Goal: Task Accomplishment & Management: Use online tool/utility

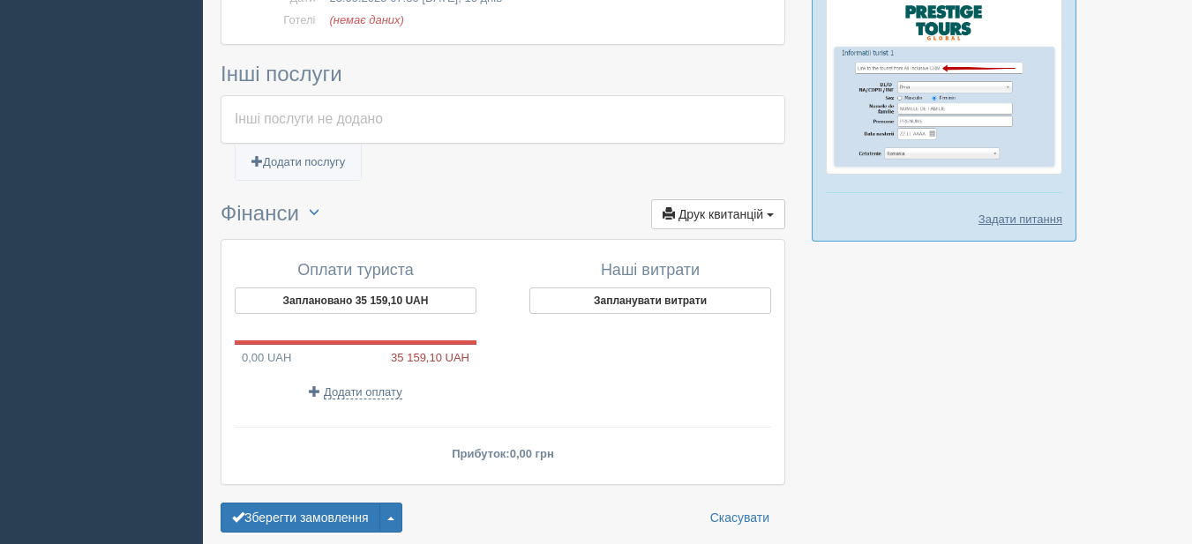
scroll to position [1101, 0]
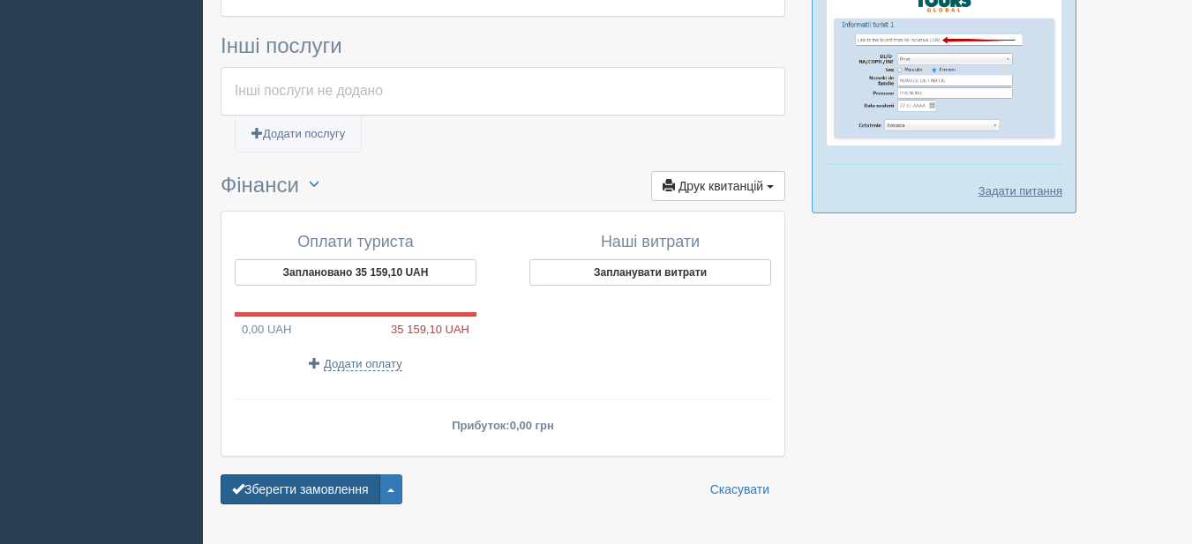
click at [314, 475] on button "Зберегти замовлення" at bounding box center [301, 490] width 160 height 30
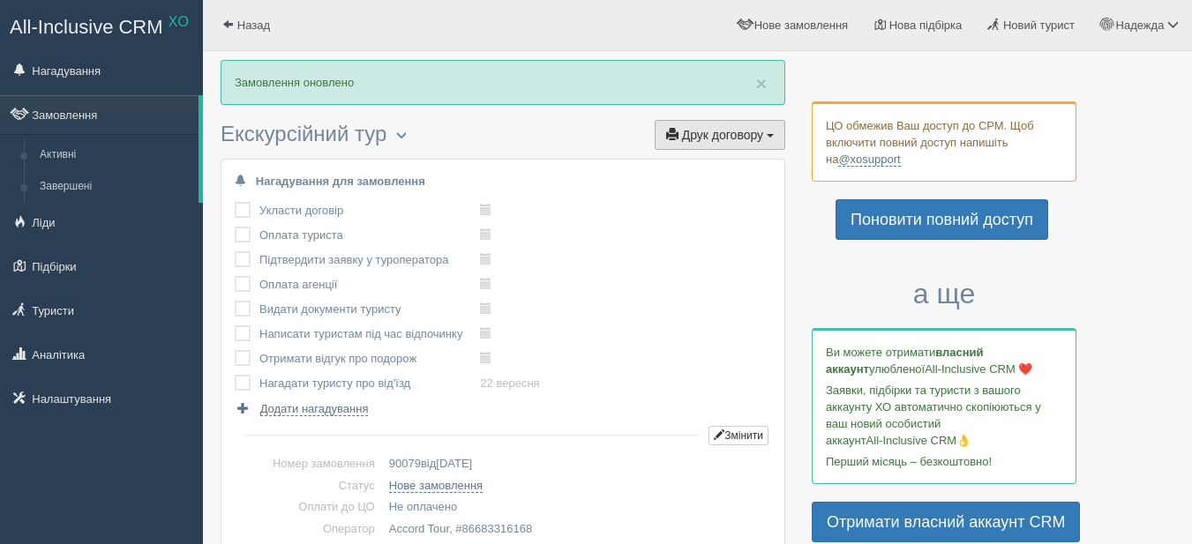
click at [711, 134] on span "Друк договору" at bounding box center [722, 135] width 81 height 14
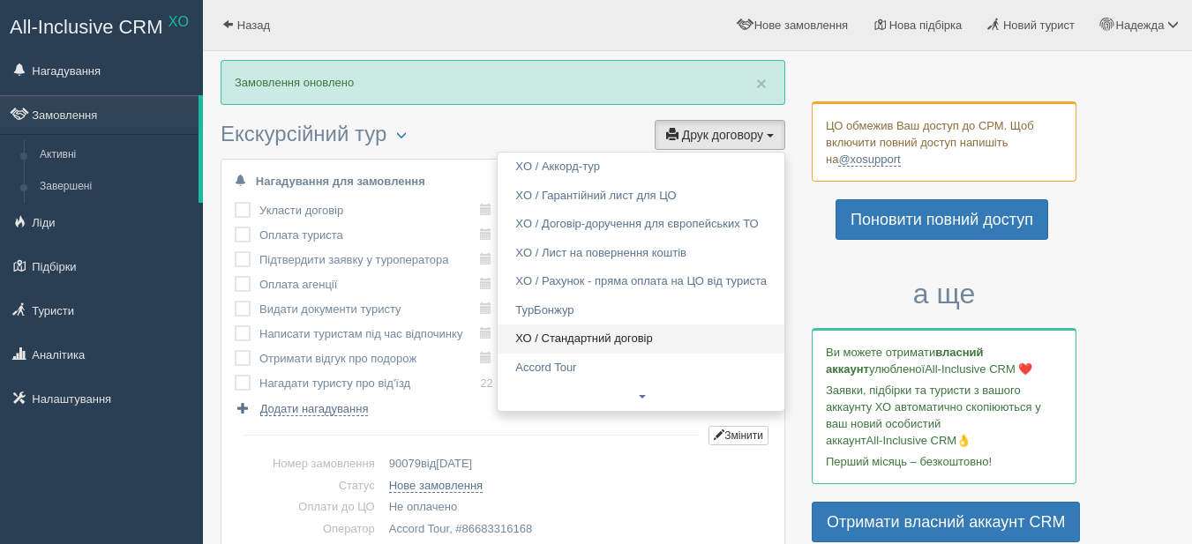
click at [618, 334] on link "ХО / Стандартний договір" at bounding box center [641, 339] width 287 height 29
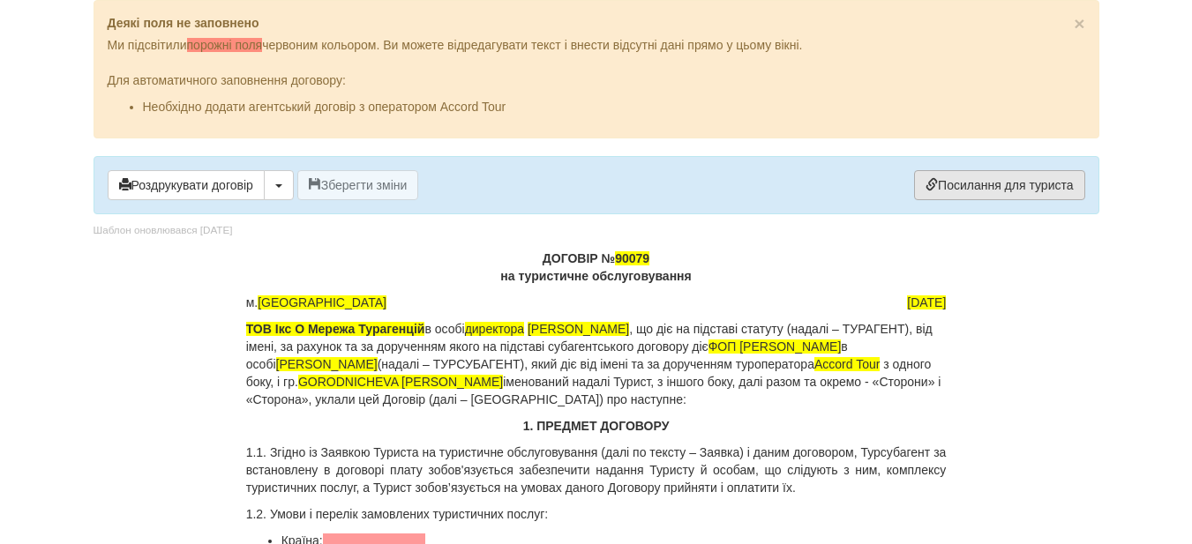
click at [1021, 187] on link "Посилання для туриста" at bounding box center [999, 185] width 170 height 30
click at [1031, 185] on link "Посилання для туриста" at bounding box center [999, 185] width 170 height 30
